Goal: Task Accomplishment & Management: Complete application form

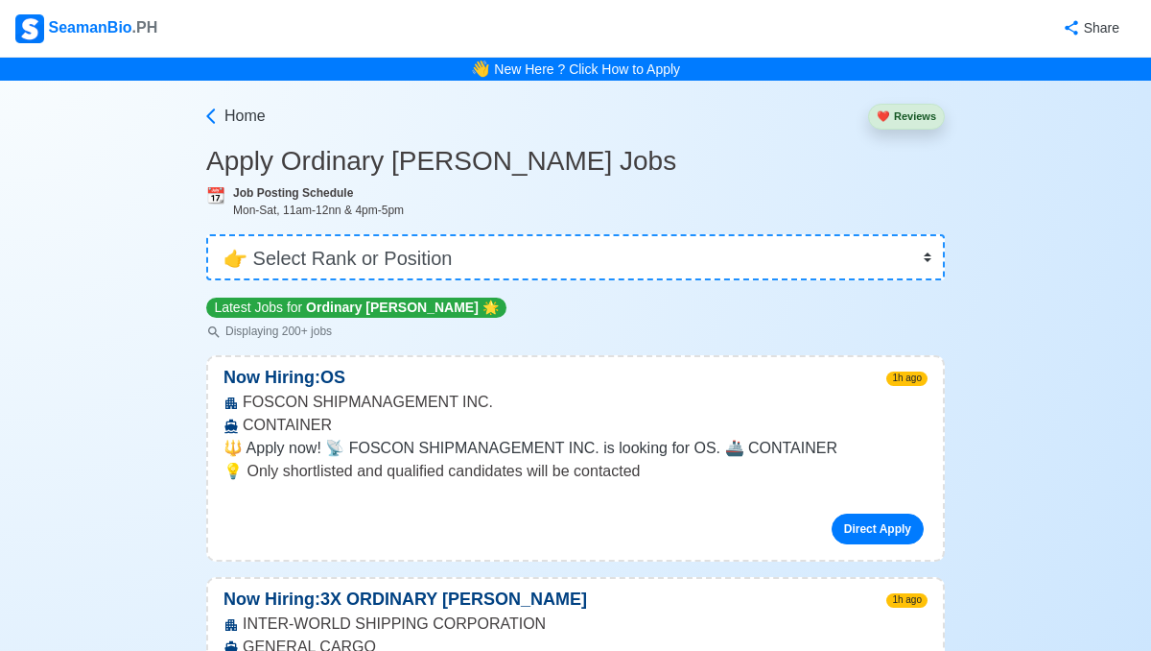
select select "Ordinary [PERSON_NAME]"
click at [646, 72] on link "New Here ? Click How to Apply" at bounding box center [587, 68] width 186 height 15
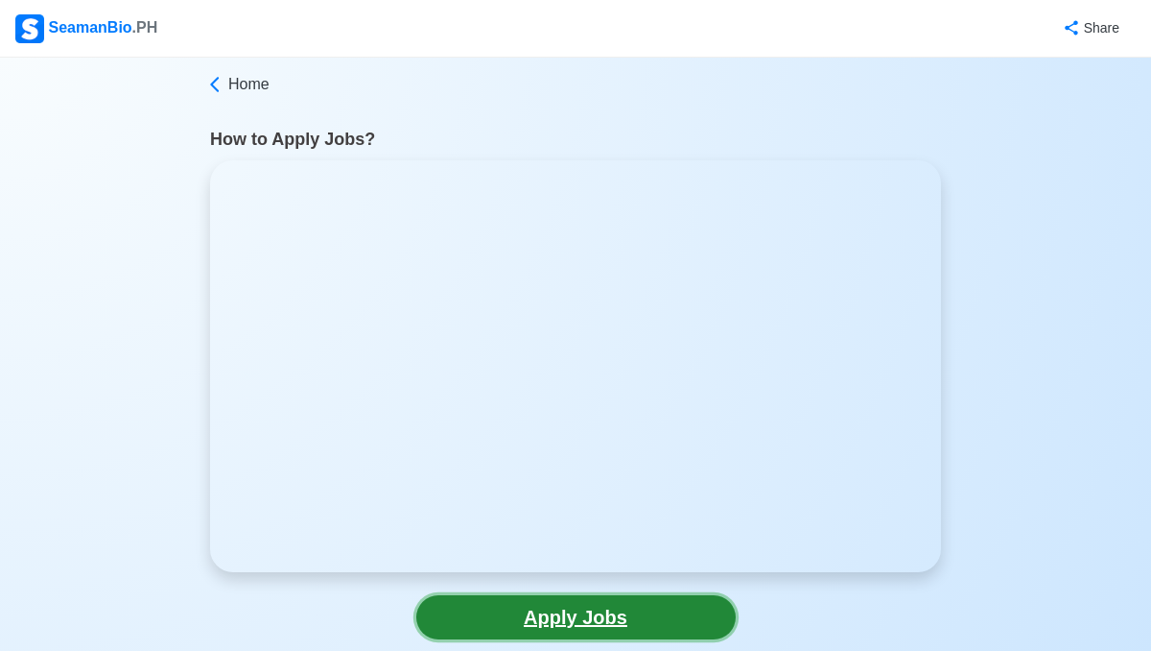
click at [674, 628] on link "Apply Jobs" at bounding box center [576, 617] width 320 height 44
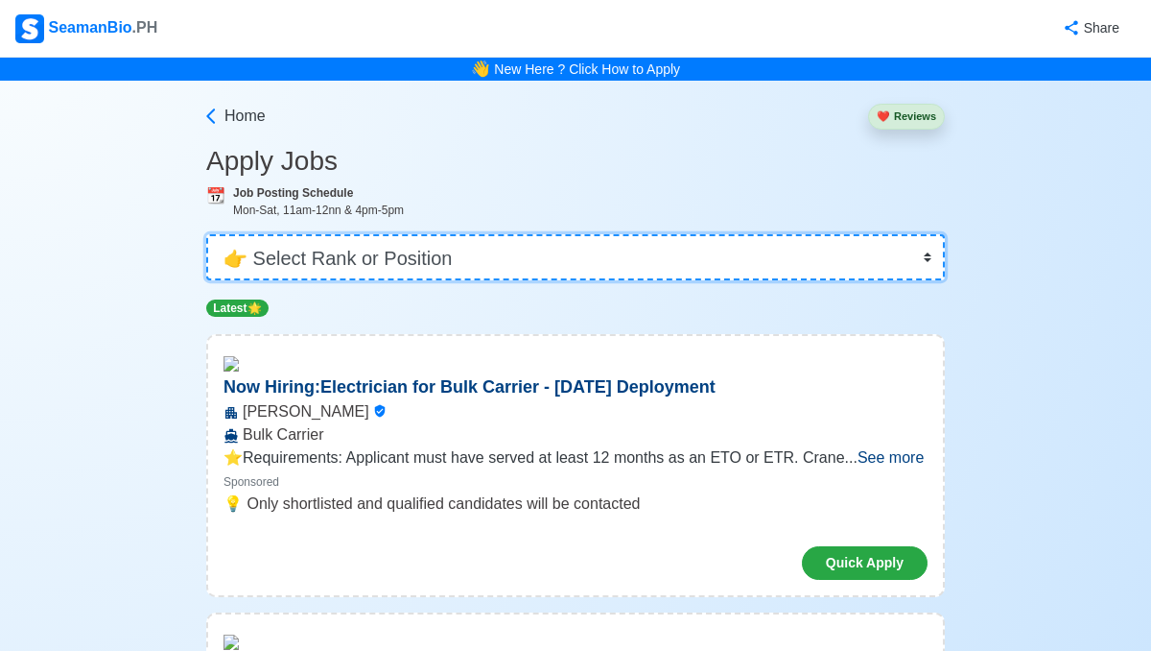
click at [566, 256] on select "👉 Select Rank or Position Master Chief Officer 2nd Officer 3rd Officer Junior O…" at bounding box center [575, 257] width 739 height 46
select select "Ordinary [PERSON_NAME]"
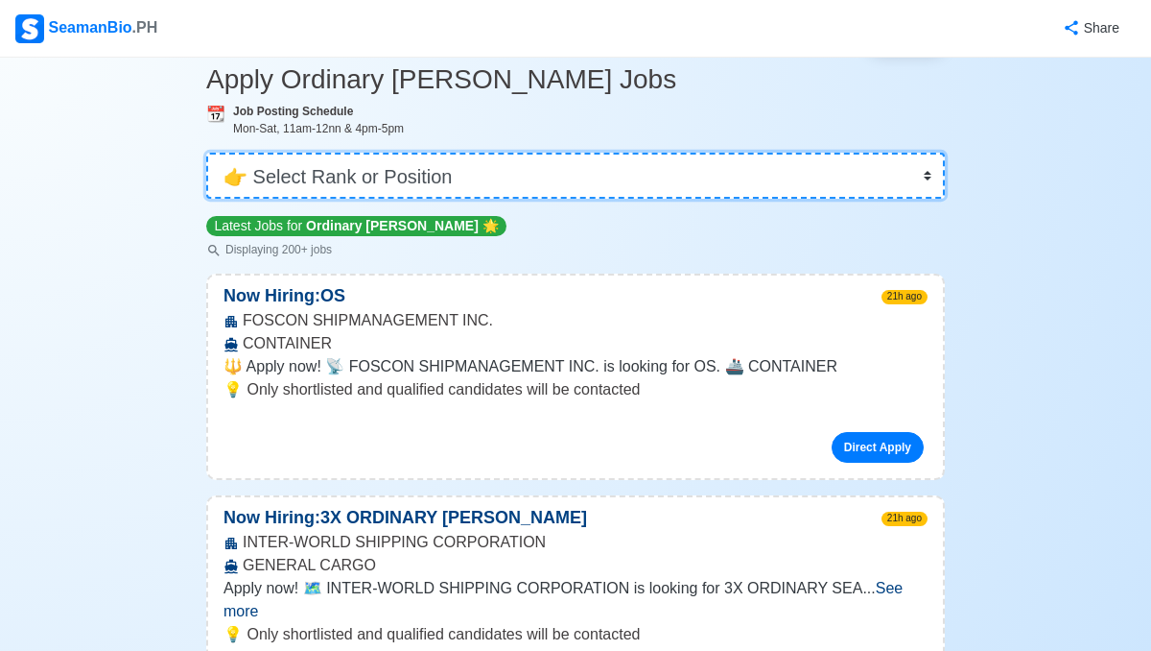
scroll to position [114, 0]
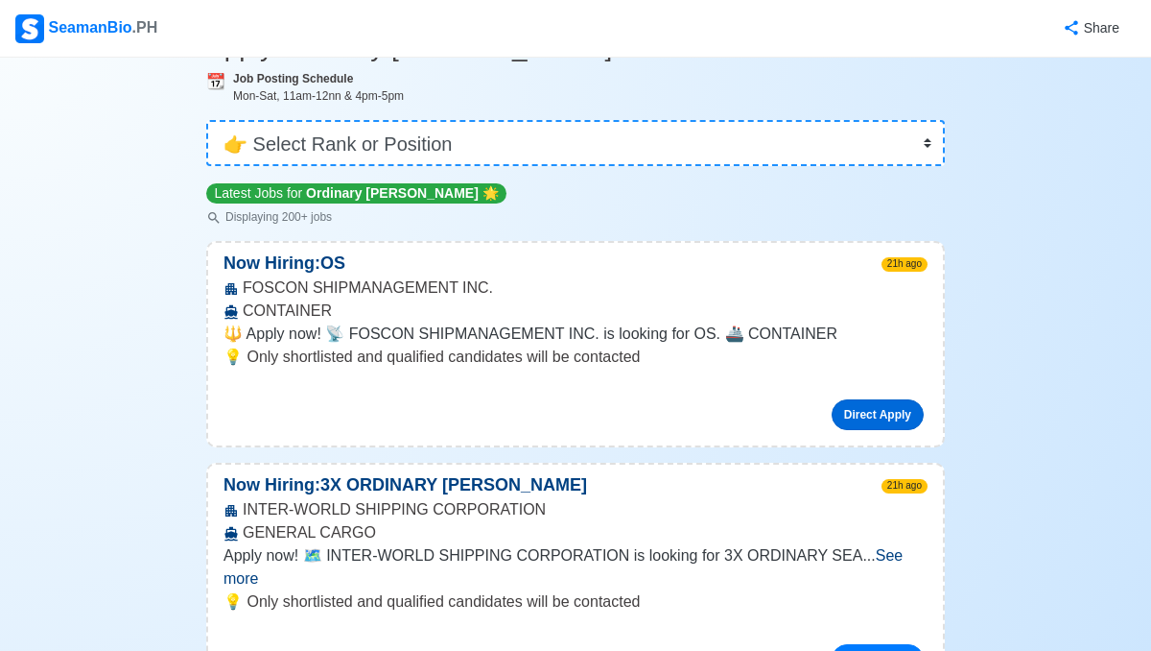
click at [887, 411] on link "Direct Apply" at bounding box center [878, 414] width 92 height 31
